Goal: Complete application form

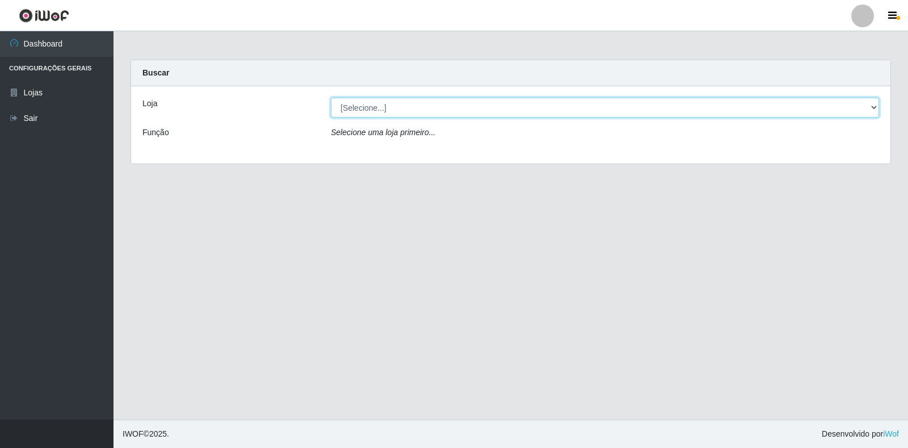
click at [403, 108] on select "[Selecione...] Extrabom - Loja 18 Goiabeiras" at bounding box center [605, 108] width 548 height 20
click at [402, 108] on select "[Selecione...] Extrabom - Loja 18 Goiabeiras" at bounding box center [605, 108] width 548 height 20
click at [400, 108] on select "[Selecione...] Extrabom - Loja 18 Goiabeiras" at bounding box center [605, 108] width 548 height 20
select select "501"
click at [331, 98] on select "[Selecione...] Extrabom - Loja 18 Goiabeiras" at bounding box center [605, 108] width 548 height 20
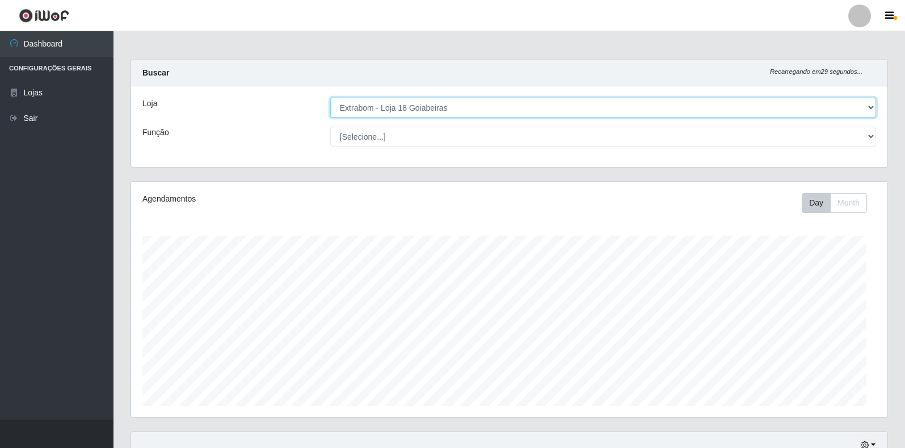
scroll to position [236, 757]
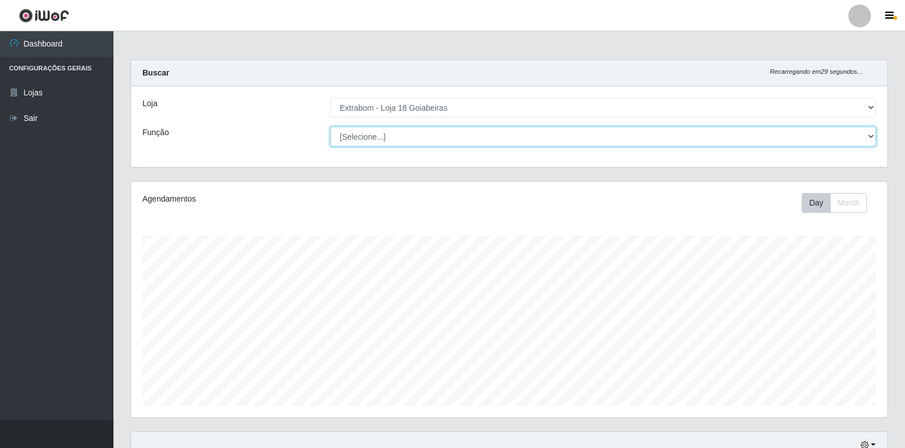
click at [392, 137] on select "[Selecione...] ATENDENTE DE E-COMMERCE ATENDENTE DE E-COMMERCE + ATENDENTE DE E…" at bounding box center [603, 137] width 546 height 20
select select "153"
click at [330, 127] on select "[Selecione...] ATENDENTE DE E-COMMERCE ATENDENTE DE E-COMMERCE + ATENDENTE DE E…" at bounding box center [603, 137] width 546 height 20
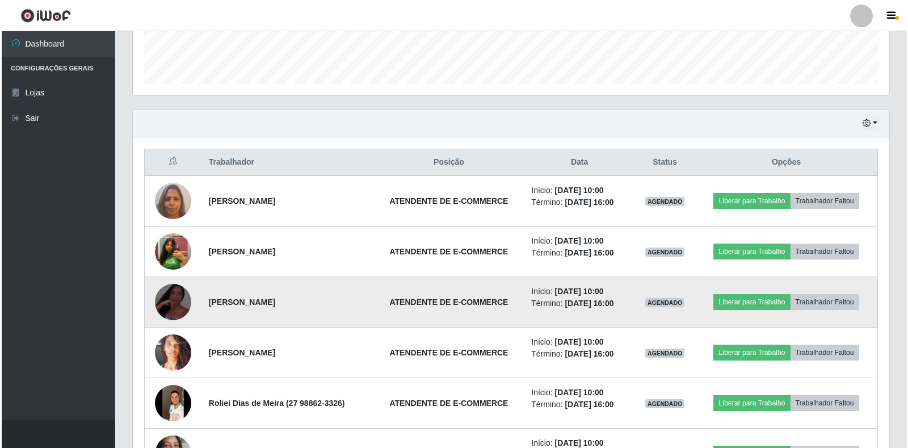
scroll to position [341, 0]
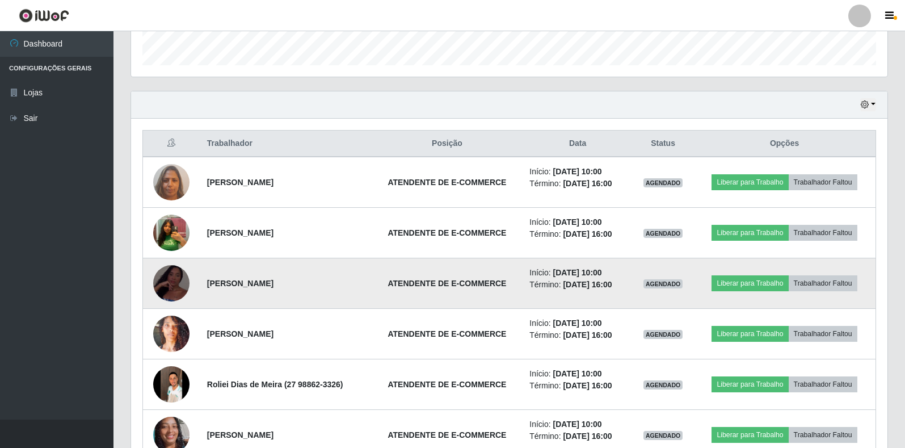
click at [176, 282] on img at bounding box center [171, 283] width 36 height 79
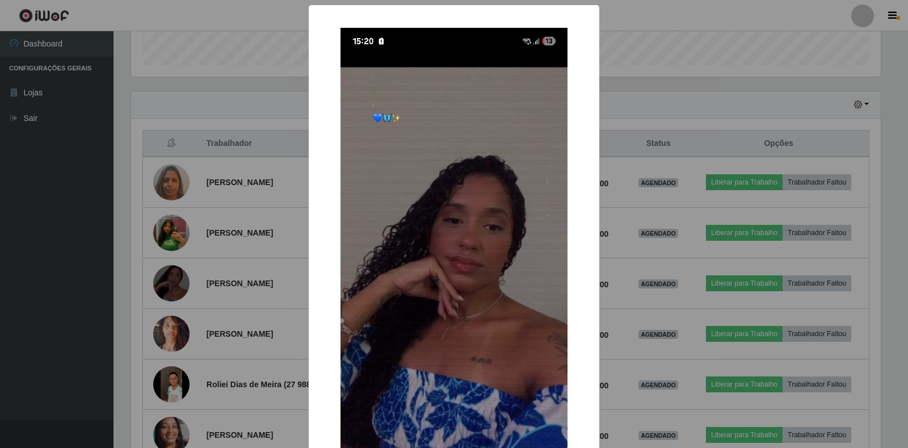
click at [235, 276] on div "× OK Cancel" at bounding box center [454, 224] width 908 height 448
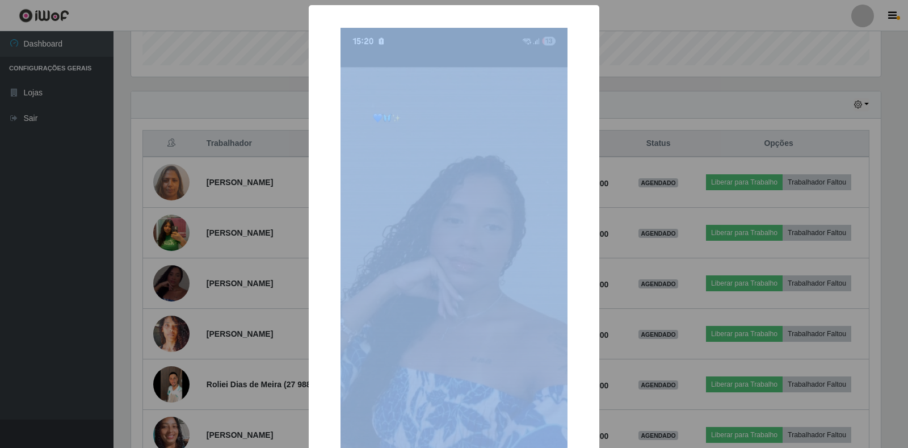
click at [235, 276] on div "× OK Cancel" at bounding box center [454, 224] width 908 height 448
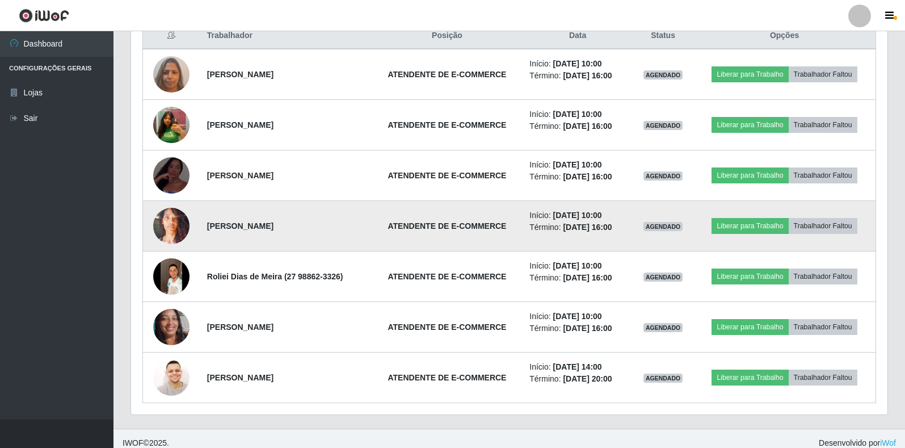
scroll to position [454, 0]
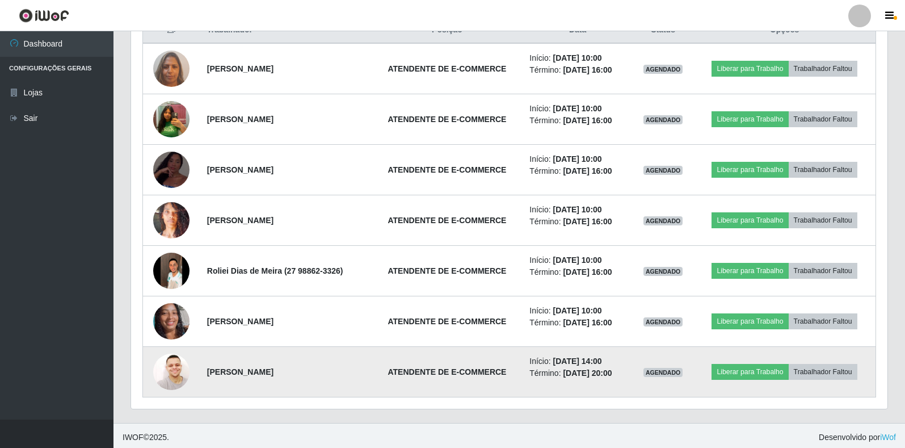
click at [165, 369] on img at bounding box center [171, 372] width 36 height 36
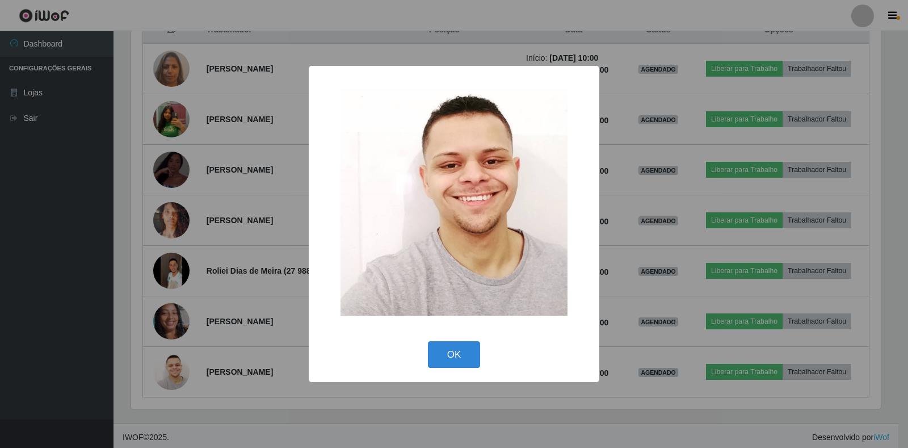
click at [156, 272] on div "× OK Cancel" at bounding box center [454, 224] width 908 height 448
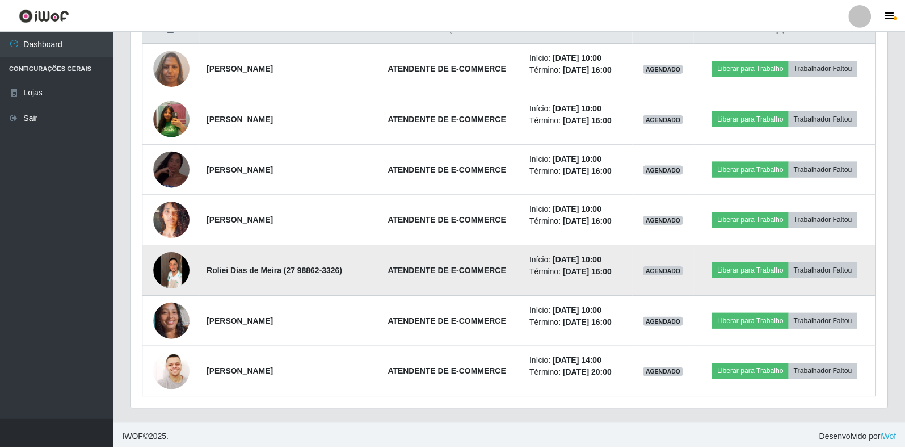
scroll to position [236, 757]
drag, startPoint x: 181, startPoint y: 274, endPoint x: 170, endPoint y: 263, distance: 15.7
click at [170, 263] on img at bounding box center [171, 270] width 36 height 81
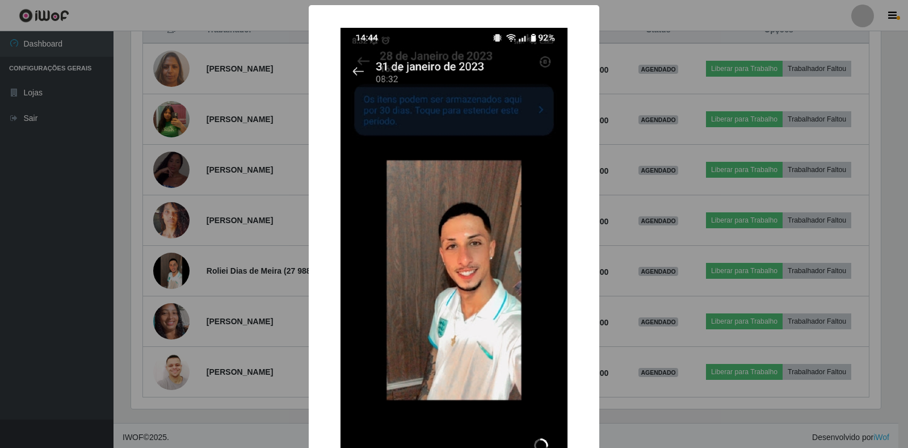
drag, startPoint x: 149, startPoint y: 259, endPoint x: 152, endPoint y: 268, distance: 9.5
click at [149, 259] on div "× OK Cancel" at bounding box center [454, 224] width 908 height 448
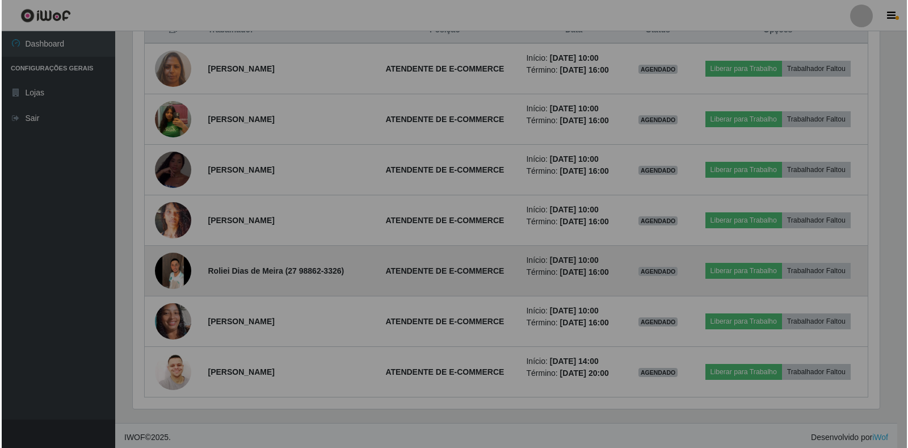
scroll to position [236, 757]
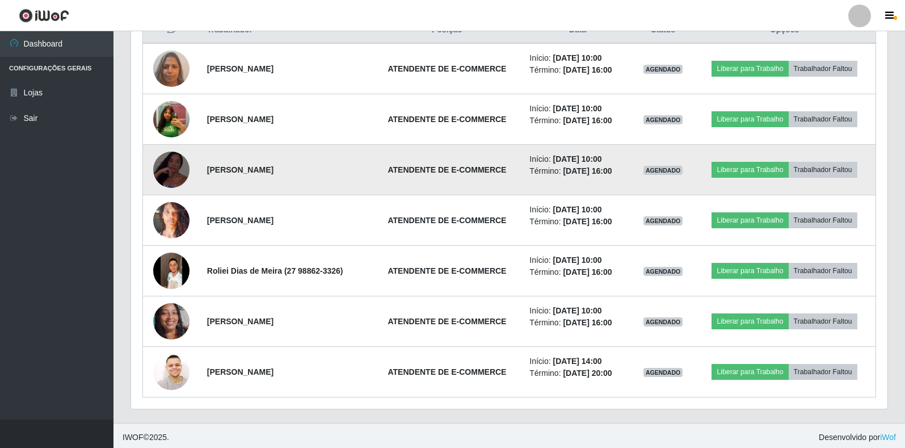
drag, startPoint x: 164, startPoint y: 170, endPoint x: 167, endPoint y: 154, distance: 16.1
click at [171, 147] on td at bounding box center [171, 170] width 57 height 51
click at [169, 166] on img at bounding box center [171, 170] width 36 height 79
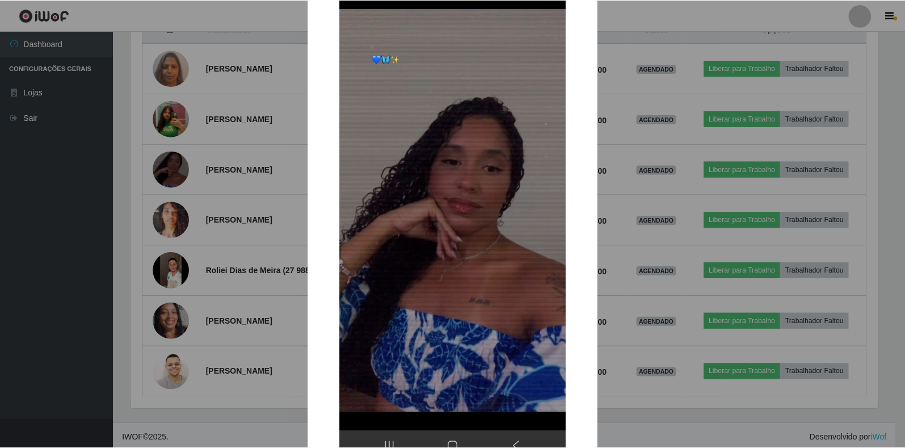
scroll to position [114, 0]
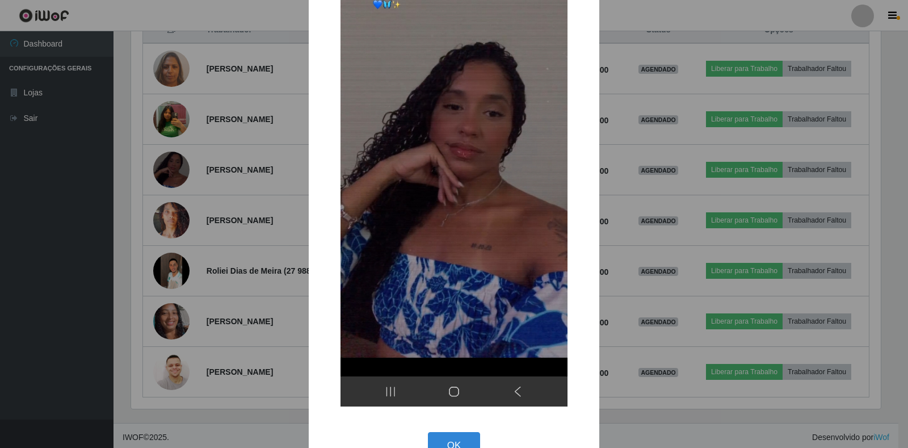
click at [297, 201] on div "× OK Cancel" at bounding box center [454, 224] width 908 height 448
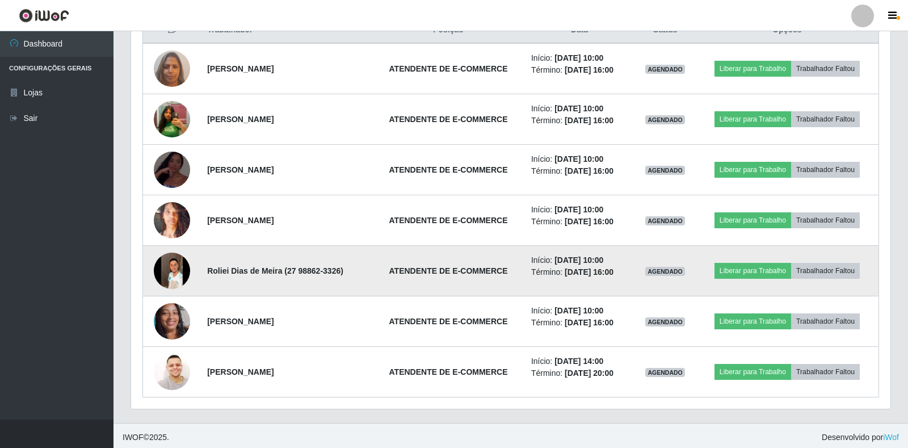
scroll to position [236, 757]
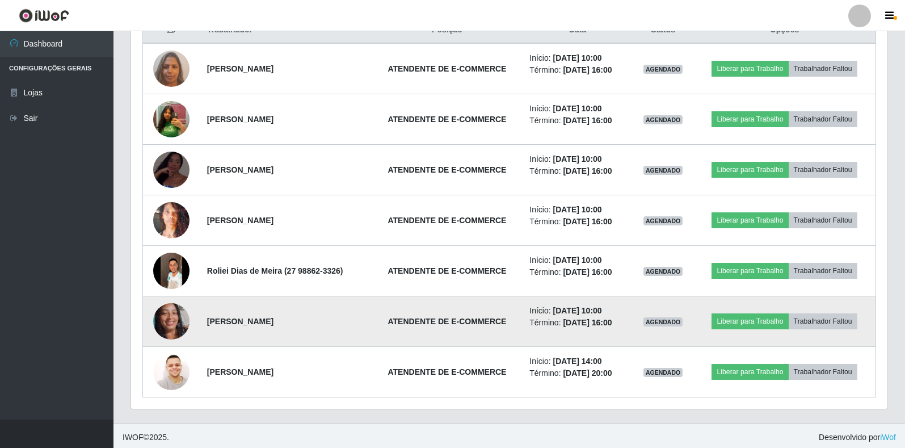
click at [187, 309] on td at bounding box center [171, 321] width 57 height 51
click at [182, 316] on img at bounding box center [171, 321] width 36 height 81
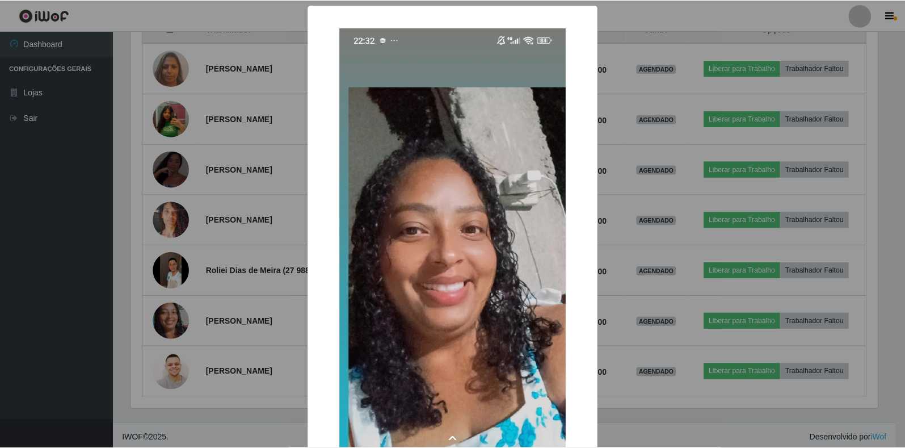
scroll to position [236, 750]
click at [201, 289] on div "× OK Cancel" at bounding box center [454, 224] width 908 height 448
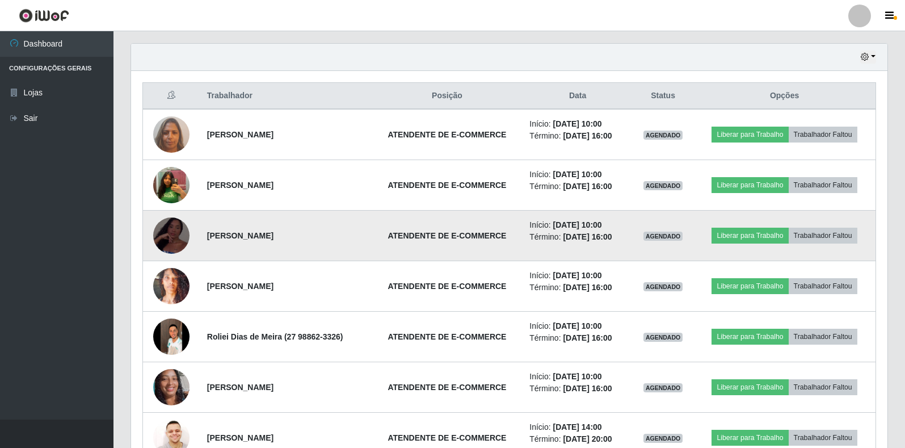
scroll to position [284, 0]
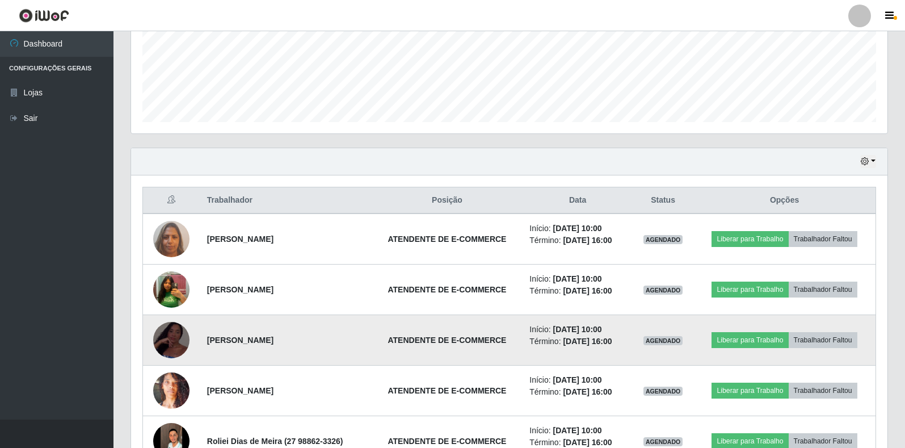
click at [167, 332] on img at bounding box center [171, 340] width 36 height 79
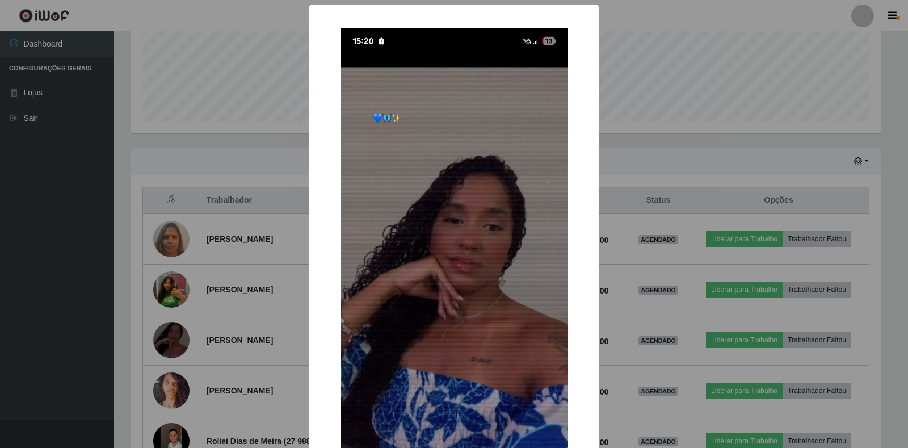
click at [272, 277] on div "× OK Cancel" at bounding box center [454, 224] width 908 height 448
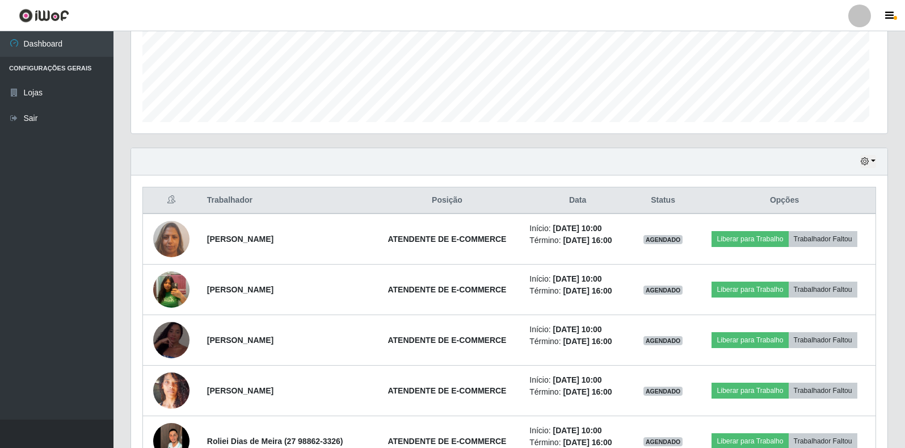
scroll to position [0, 0]
